Goal: Task Accomplishment & Management: Use online tool/utility

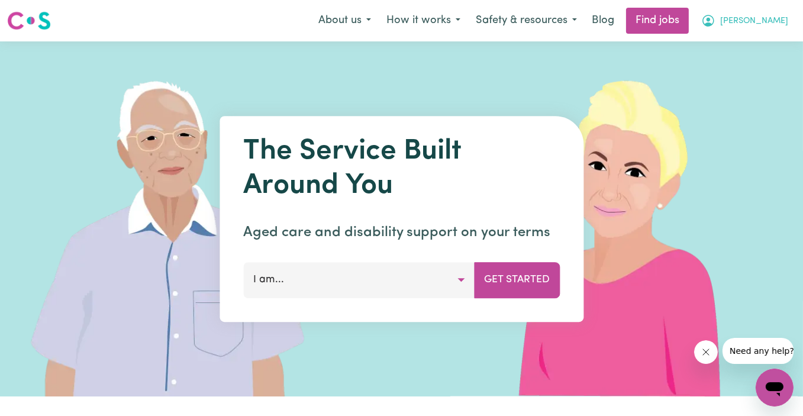
click at [761, 18] on span "[PERSON_NAME]" at bounding box center [754, 21] width 68 height 13
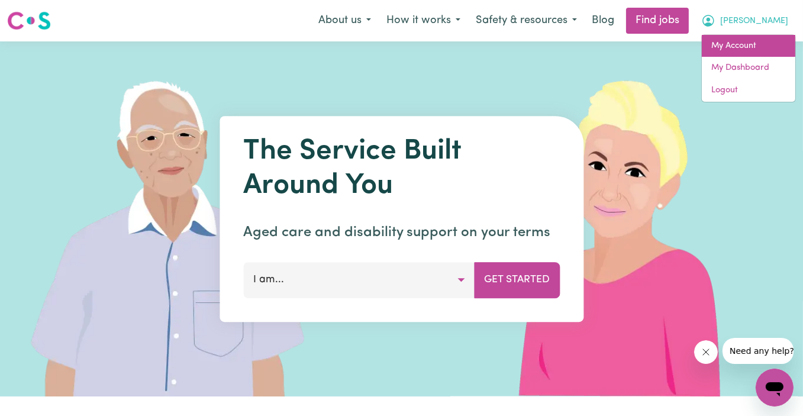
click at [722, 50] on link "My Account" at bounding box center [749, 46] width 94 height 22
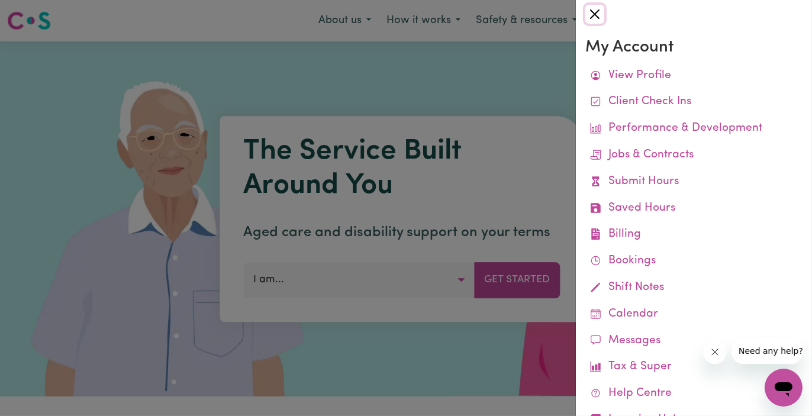
click at [594, 17] on button "Close" at bounding box center [595, 14] width 19 height 19
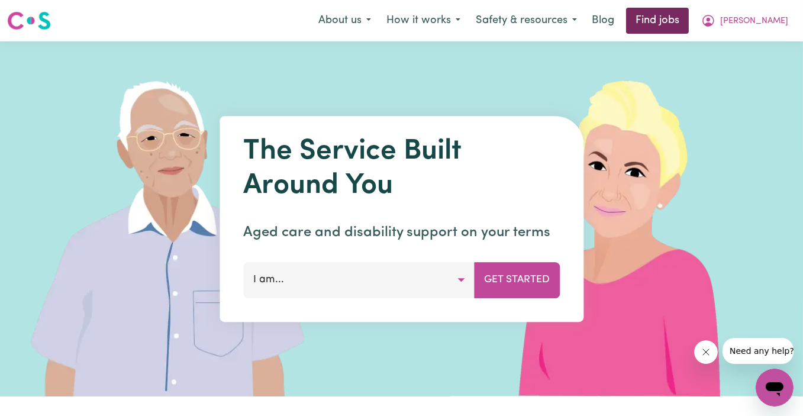
click at [675, 24] on link "Find jobs" at bounding box center [657, 21] width 63 height 26
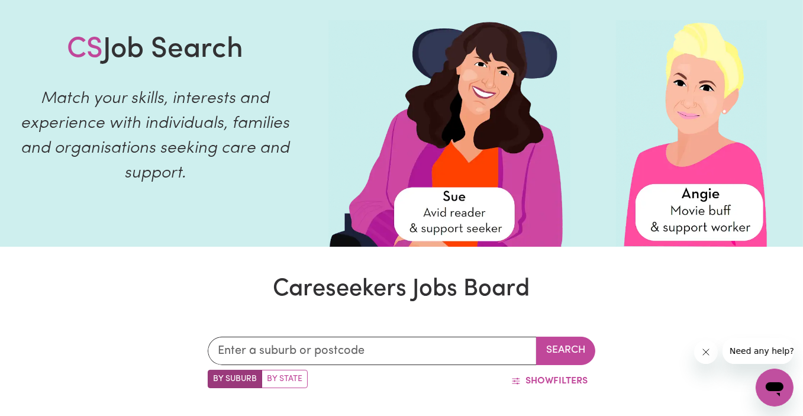
scroll to position [178, 0]
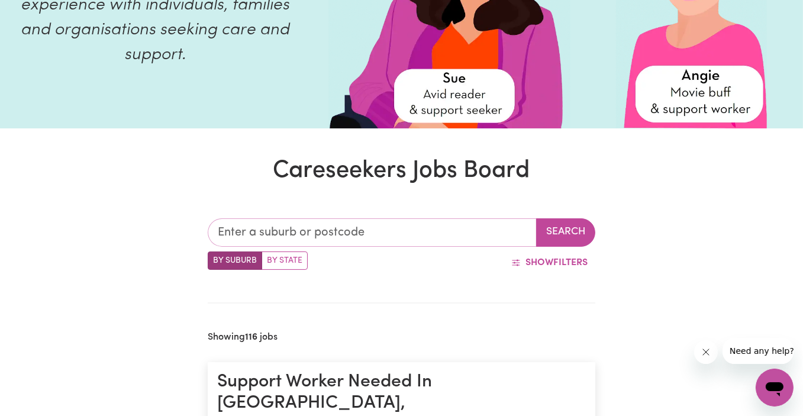
click at [266, 223] on input "text" at bounding box center [372, 232] width 329 height 28
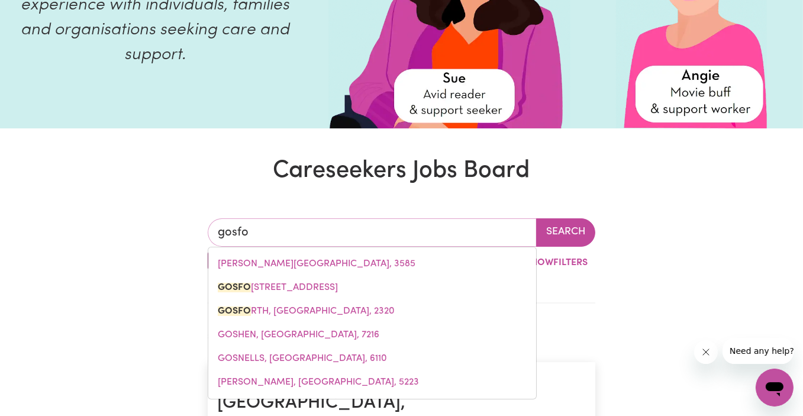
type input "gosfor"
type input "gosforD, [GEOGRAPHIC_DATA], 2250"
type input "gosford"
type input "[GEOGRAPHIC_DATA], [GEOGRAPHIC_DATA], 2250"
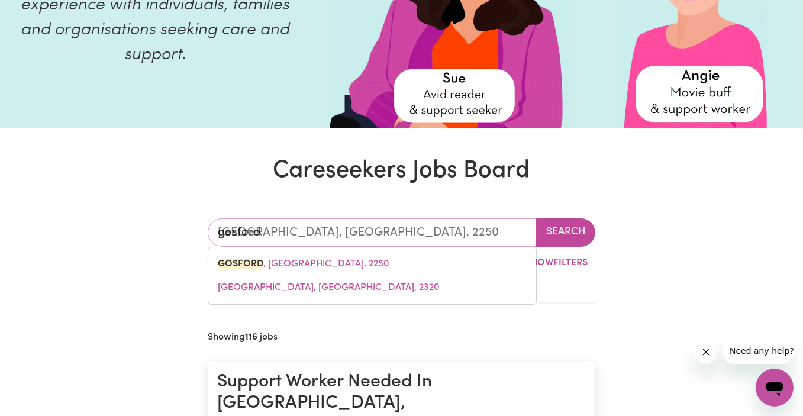
click at [337, 235] on input "gosford" at bounding box center [372, 232] width 329 height 28
type input "gosford"
click at [584, 230] on button "Search" at bounding box center [565, 232] width 59 height 28
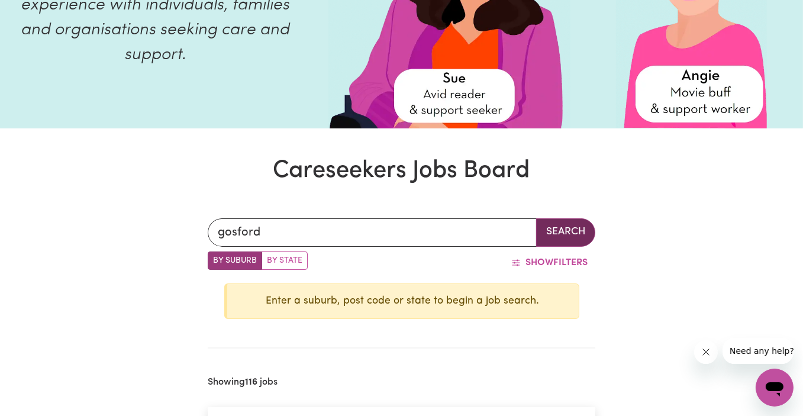
click at [559, 234] on button "Search" at bounding box center [565, 232] width 59 height 28
type input "[GEOGRAPHIC_DATA], [GEOGRAPHIC_DATA], 2250"
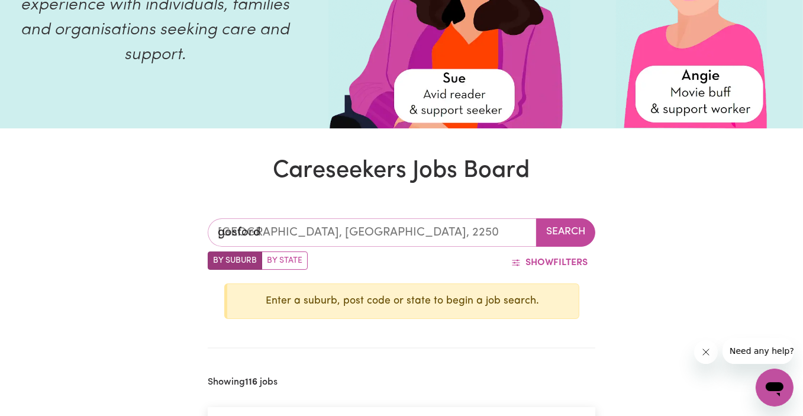
click at [272, 234] on input "gosford" at bounding box center [372, 232] width 329 height 28
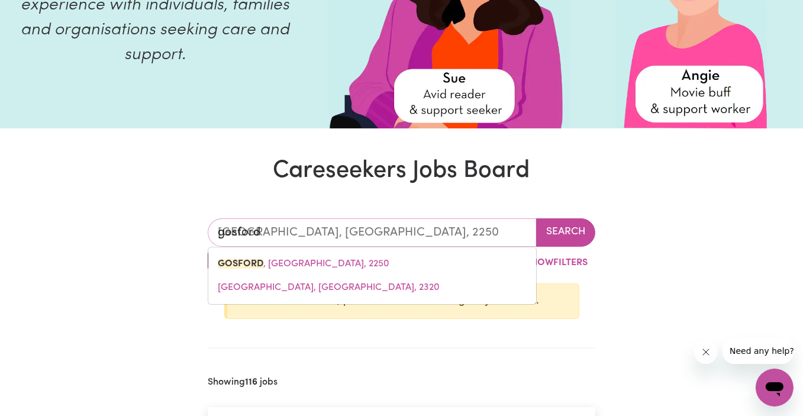
type input "gosfor"
type input "gosforD, [GEOGRAPHIC_DATA], 2250"
type input "gosfo"
type input "gosfoRD, [GEOGRAPHIC_DATA], 2250"
type input "gosf"
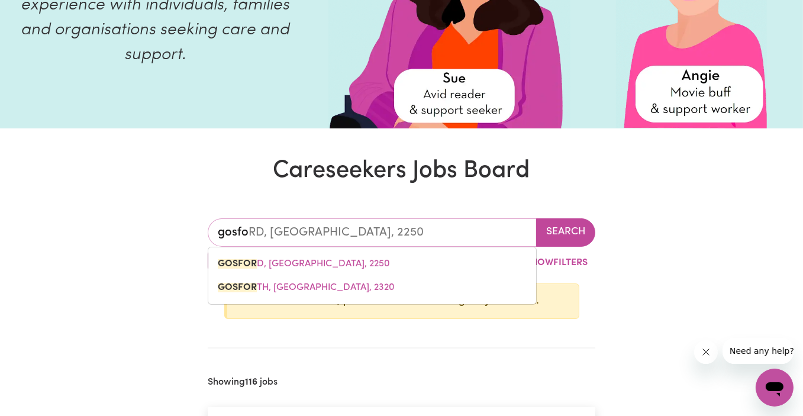
type input "gosfORD, [GEOGRAPHIC_DATA], 2250"
type input "gos"
type input "gosFORD, [GEOGRAPHIC_DATA], 2250"
type input "go"
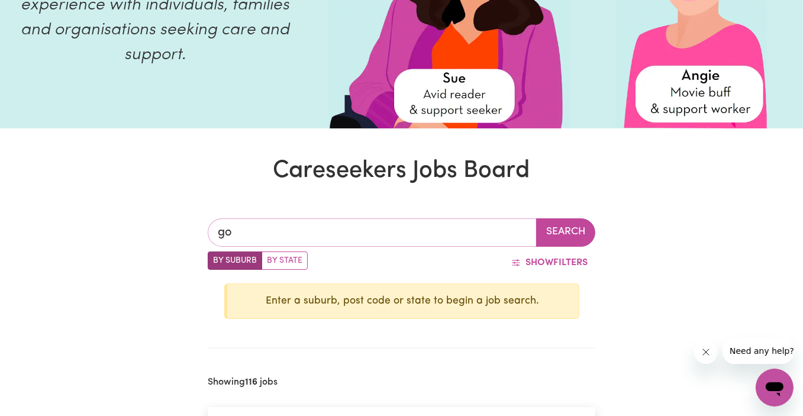
type input "g"
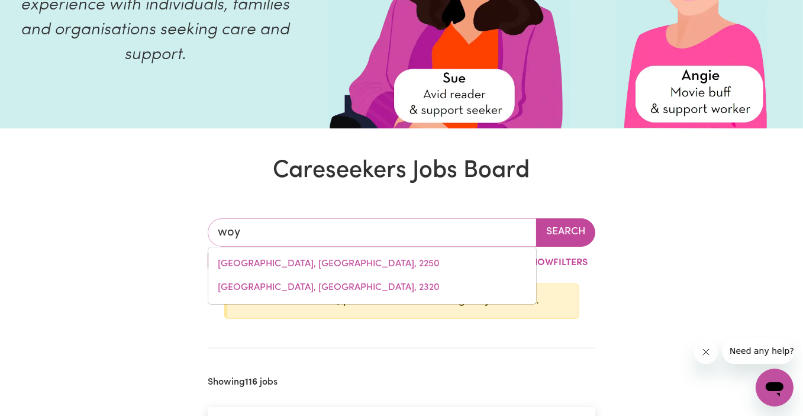
type input "woy"
type input "woy WOY, [GEOGRAPHIC_DATA], 2256"
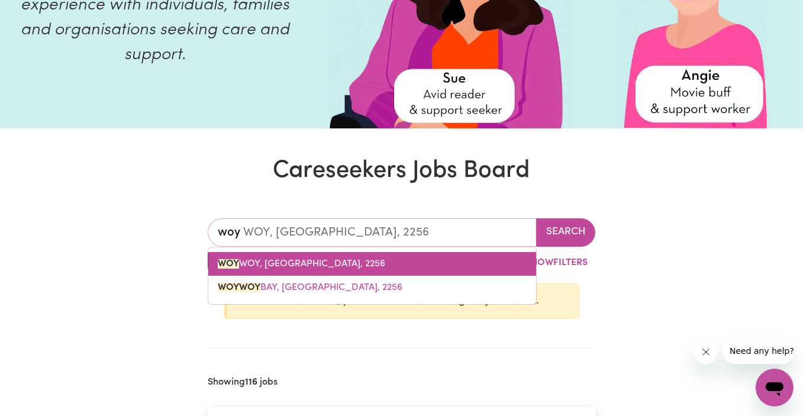
click at [335, 257] on link "WOY WOY, [GEOGRAPHIC_DATA], 2256" at bounding box center [372, 264] width 328 height 24
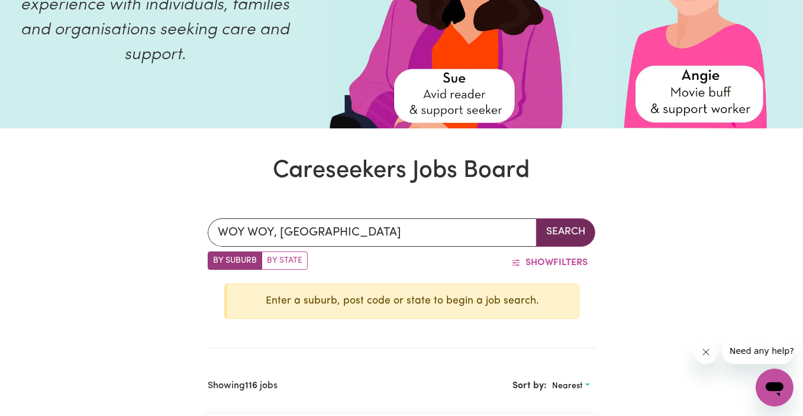
click at [550, 237] on button "Search" at bounding box center [565, 232] width 59 height 28
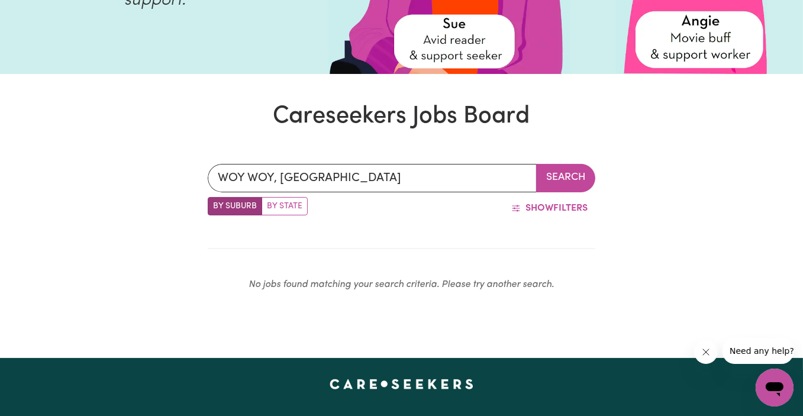
scroll to position [173, 0]
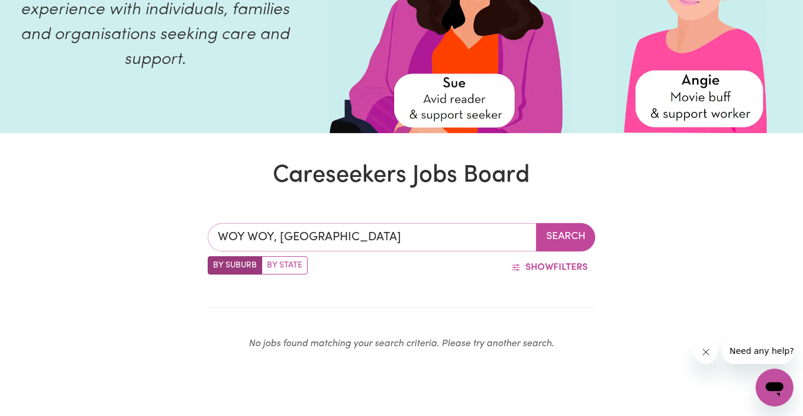
type input "WOY WOY, [GEOGRAPHIC_DATA], 2256"
click at [383, 242] on input "WOY WOY, [GEOGRAPHIC_DATA]" at bounding box center [372, 237] width 329 height 28
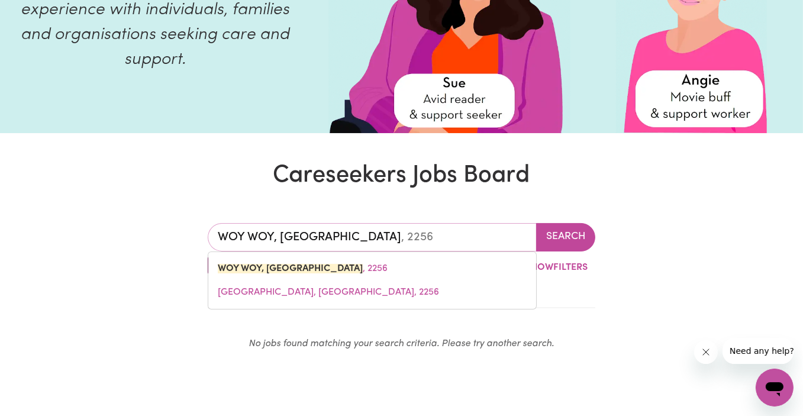
drag, startPoint x: 384, startPoint y: 220, endPoint x: 215, endPoint y: 214, distance: 168.3
click at [215, 214] on div "[GEOGRAPHIC_DATA], [GEOGRAPHIC_DATA] [GEOGRAPHIC_DATA], [GEOGRAPHIC_DATA], 2256…" at bounding box center [402, 292] width 402 height 194
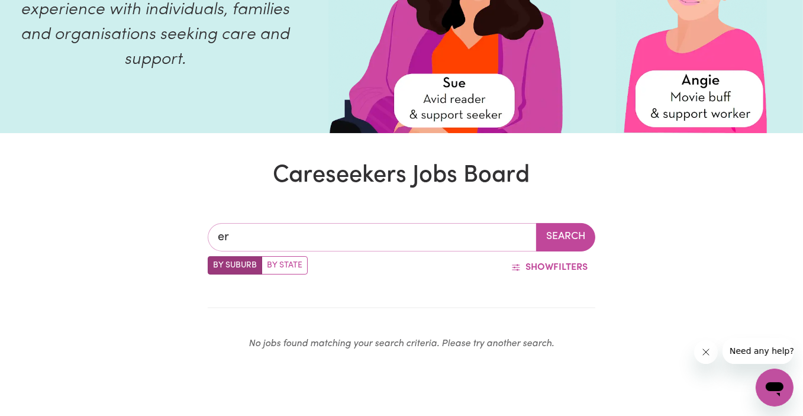
type input "eri"
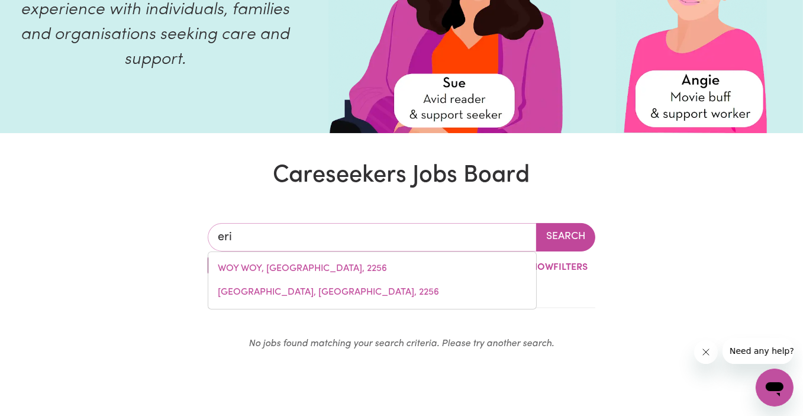
type input "eriCA, [GEOGRAPHIC_DATA], 3825"
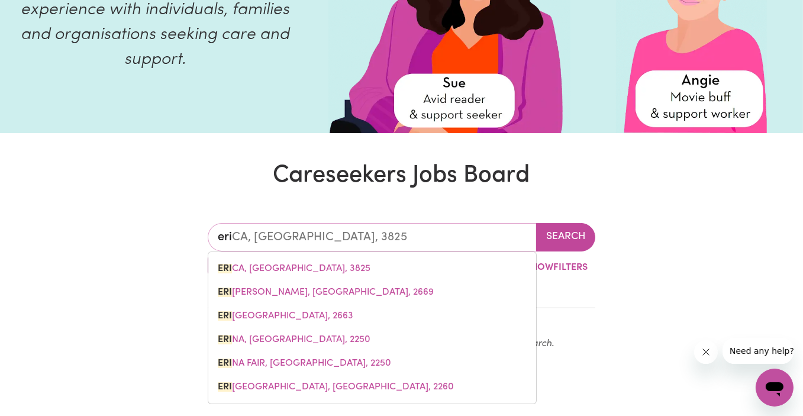
type input "[PERSON_NAME]"
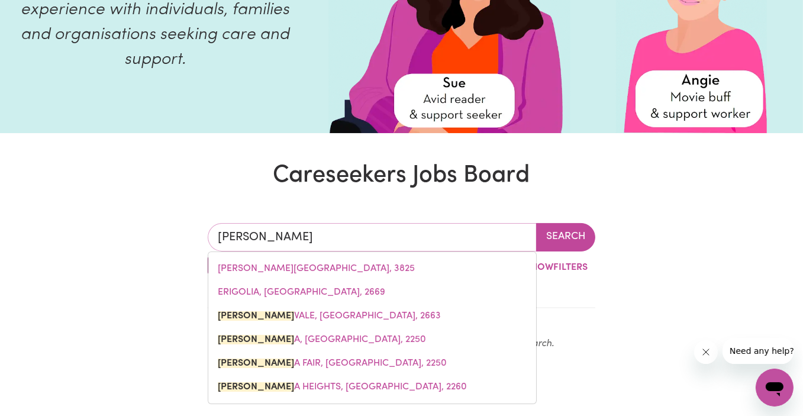
type input "[PERSON_NAME], [GEOGRAPHIC_DATA], 2663"
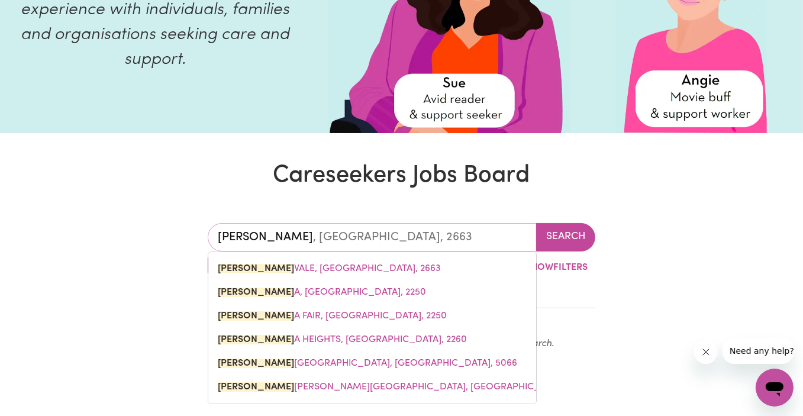
type input "erina"
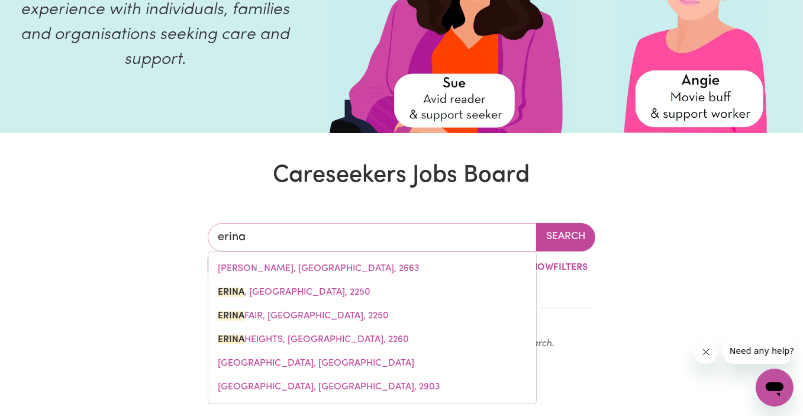
type input "erina, [GEOGRAPHIC_DATA], 2250"
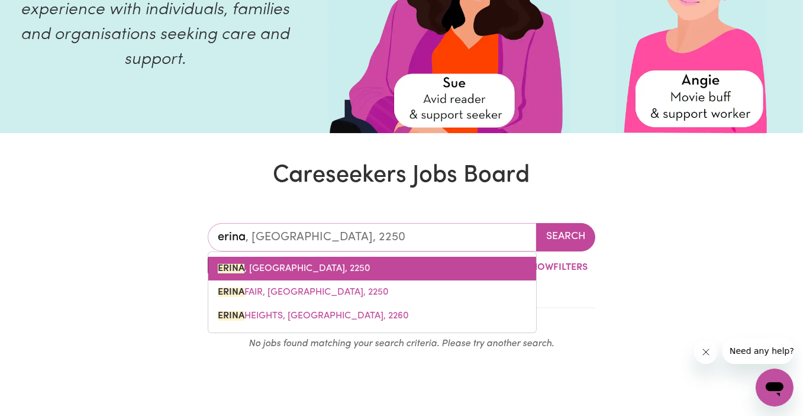
click at [263, 269] on span "ERINA , [GEOGRAPHIC_DATA], 2250" at bounding box center [294, 268] width 153 height 9
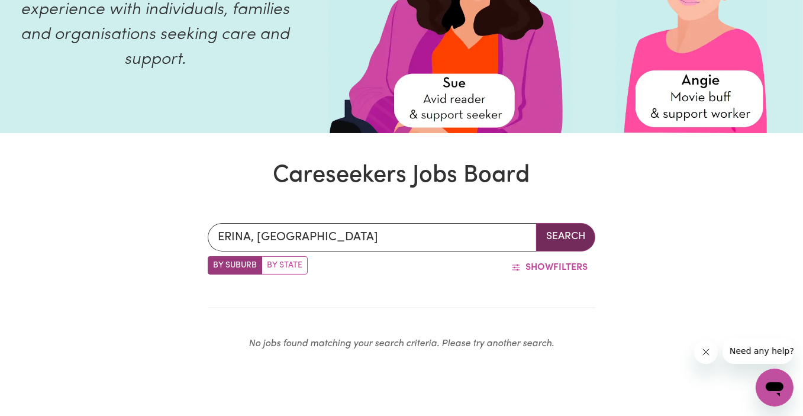
click at [555, 242] on button "Search" at bounding box center [565, 237] width 59 height 28
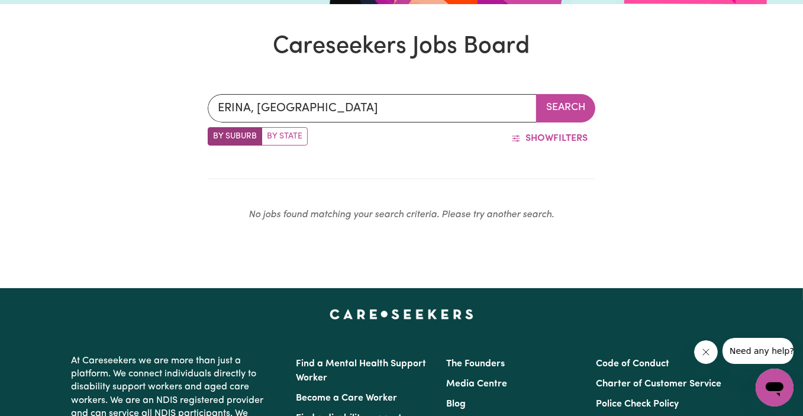
scroll to position [6, 0]
